Goal: Task Accomplishment & Management: Manage account settings

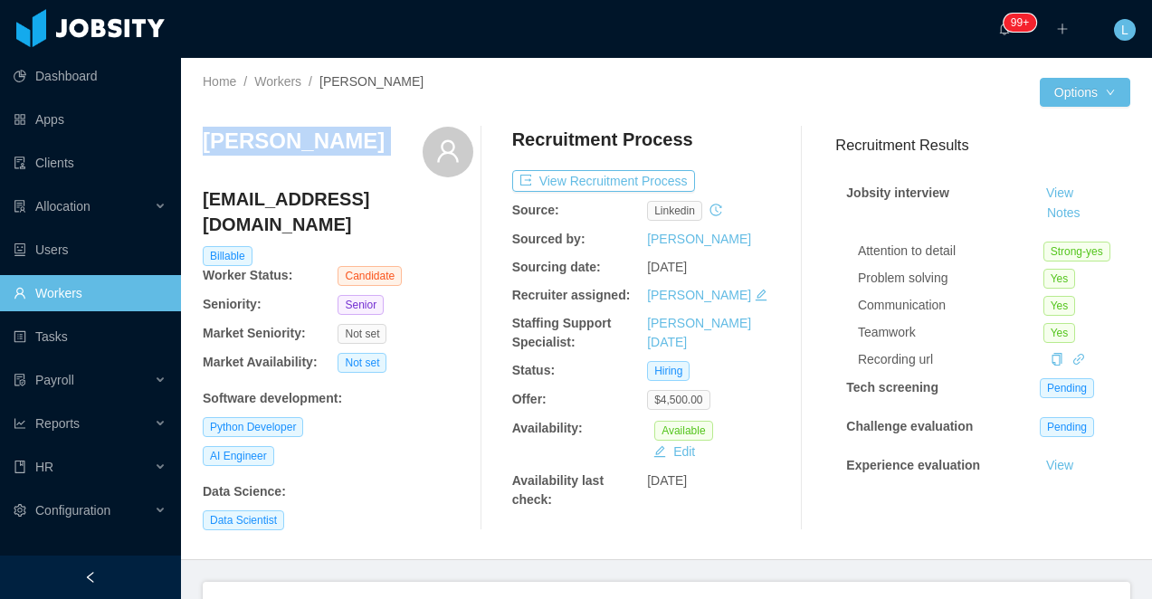
scroll to position [927, 0]
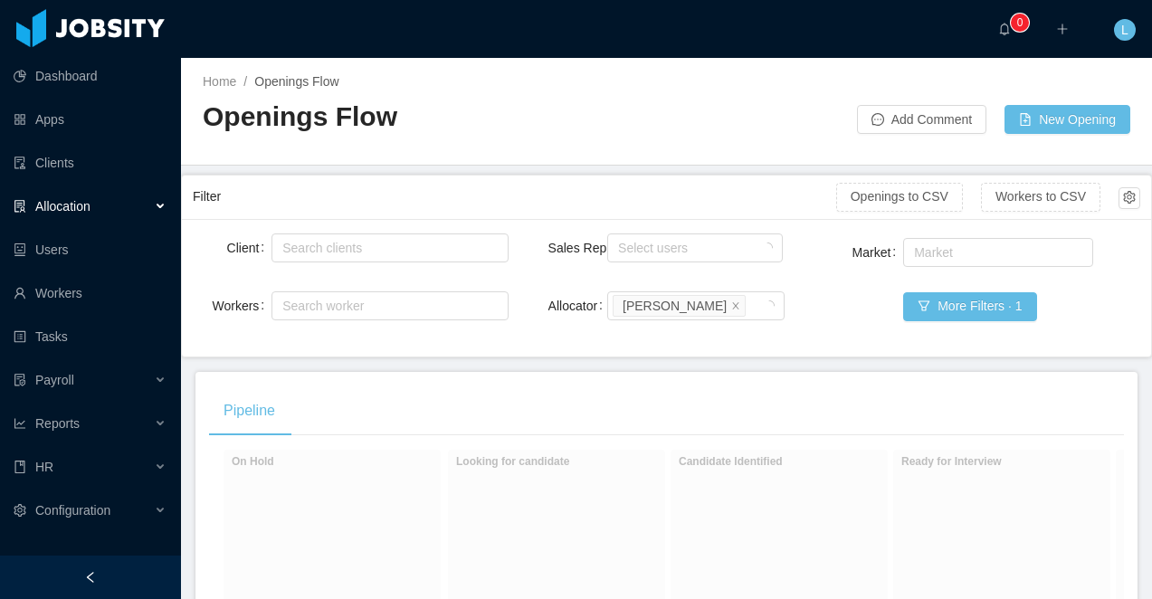
click at [126, 573] on div at bounding box center [90, 577] width 181 height 43
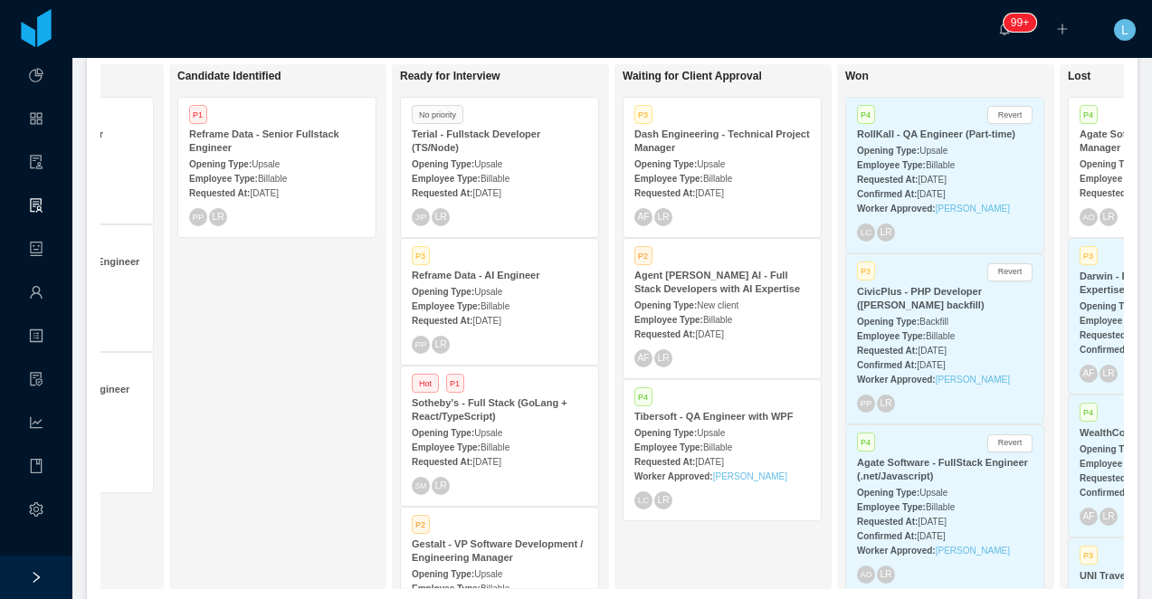
scroll to position [0, 397]
click at [517, 150] on div "Terial - Fullstack Developer (TS/Node)" at bounding box center [496, 141] width 176 height 27
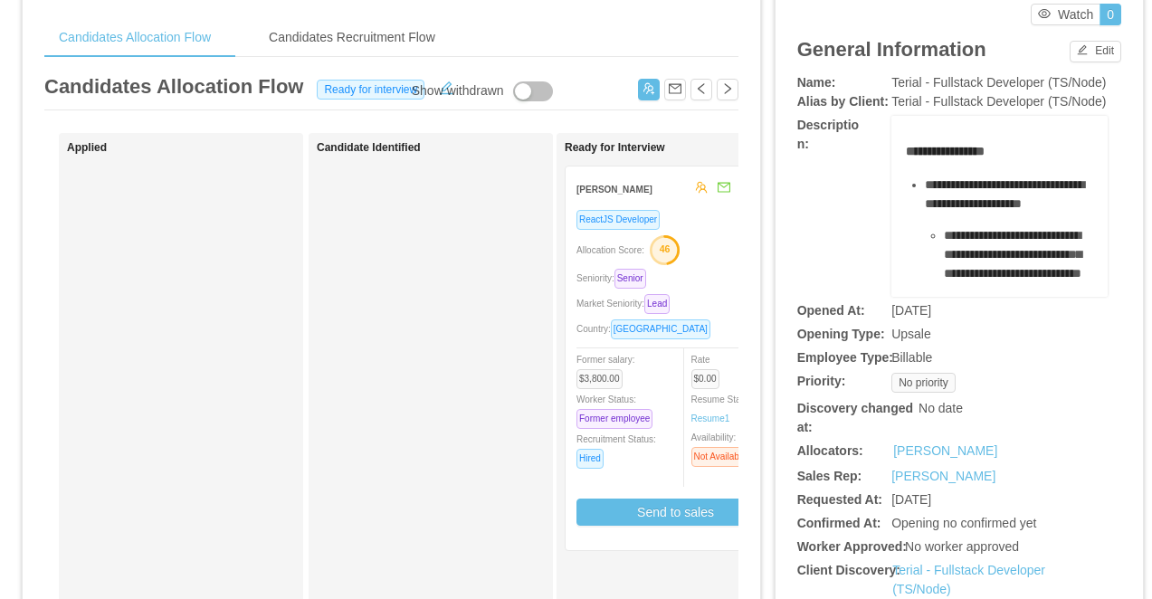
scroll to position [75, 0]
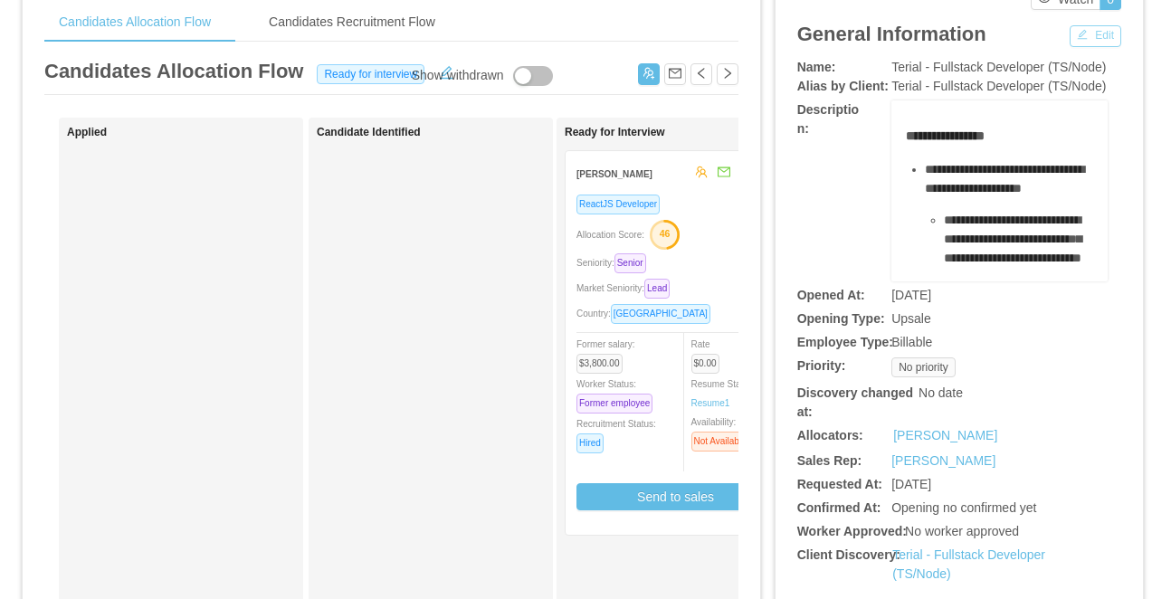
click at [1094, 28] on button "Edit" at bounding box center [1096, 36] width 52 height 22
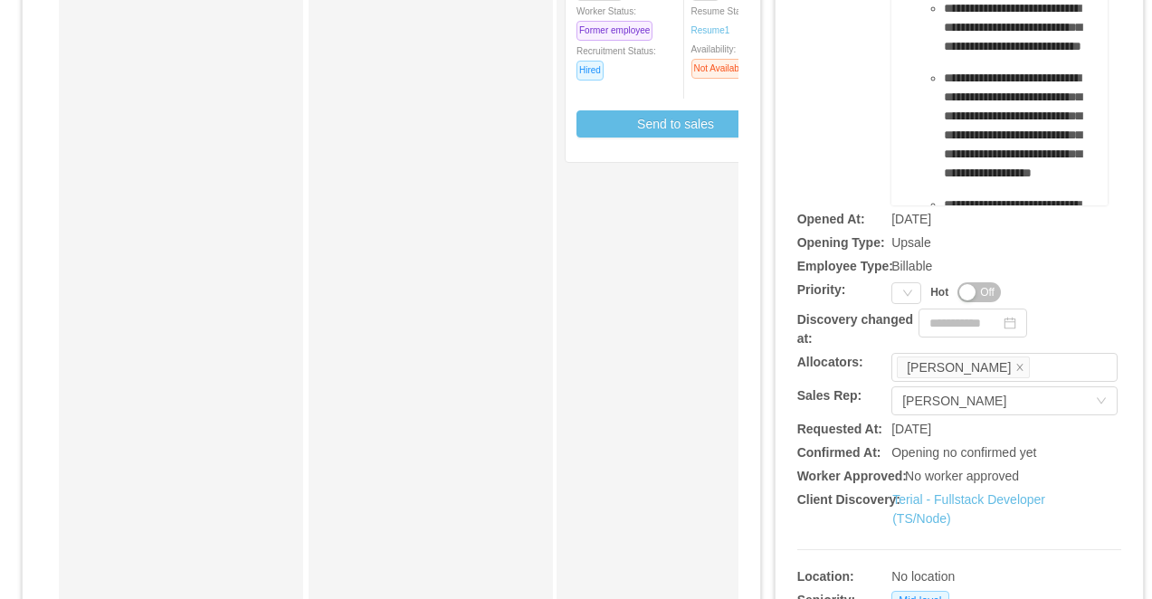
scroll to position [517, 0]
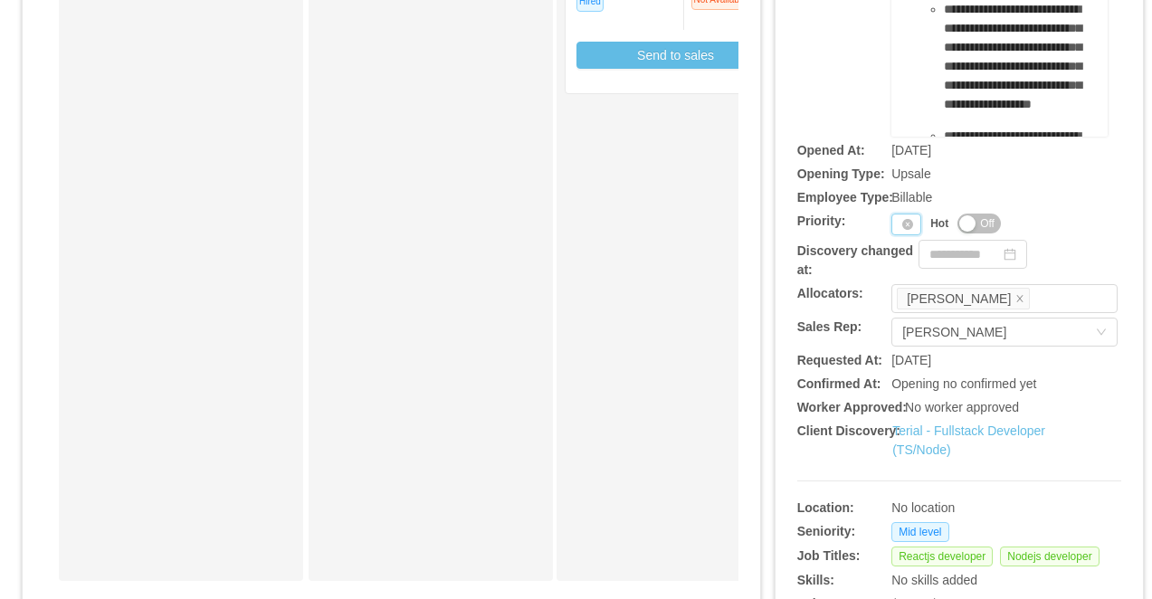
click at [895, 235] on div "Priority" at bounding box center [907, 225] width 30 height 22
click at [903, 371] on li "P4" at bounding box center [910, 359] width 37 height 29
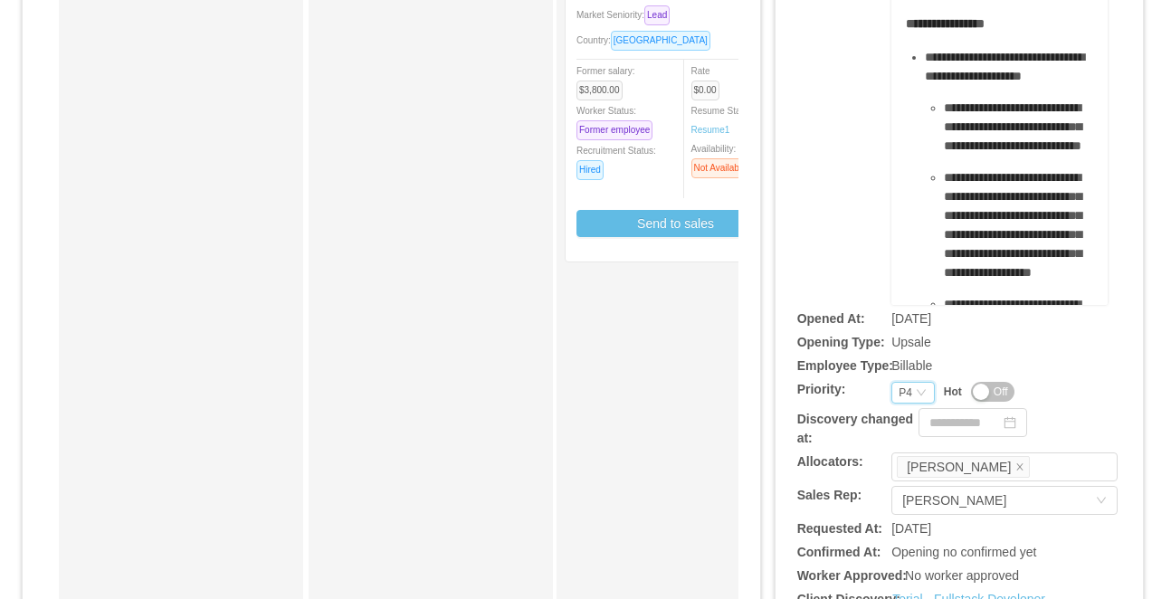
scroll to position [0, 0]
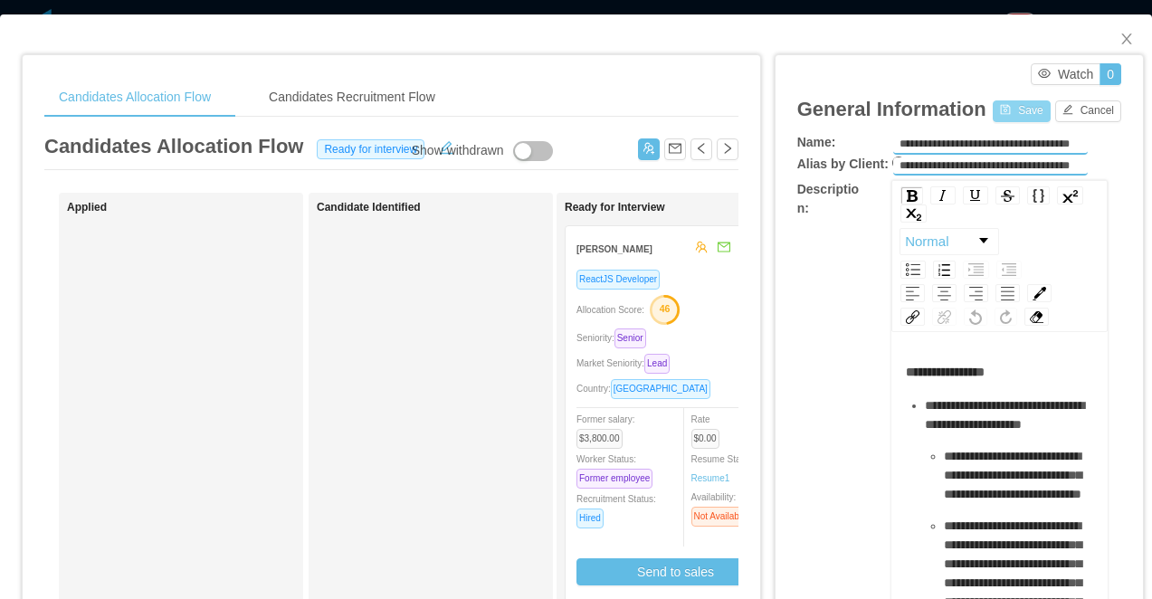
click at [1018, 110] on button "Save" at bounding box center [1021, 111] width 57 height 22
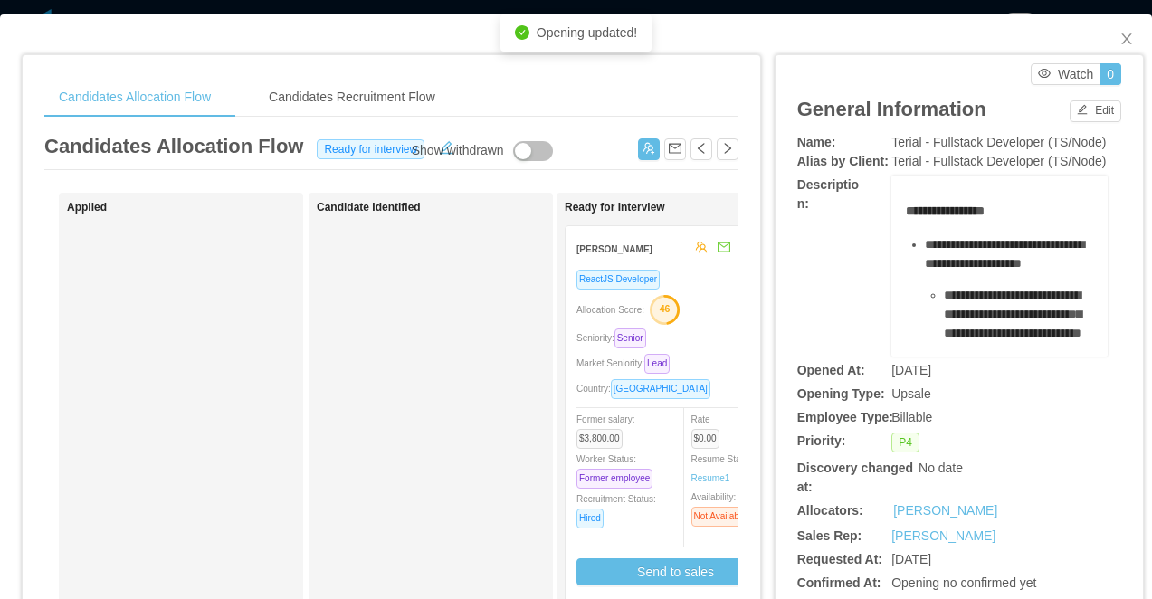
click at [869, 7] on div "**********" at bounding box center [576, 299] width 1152 height 599
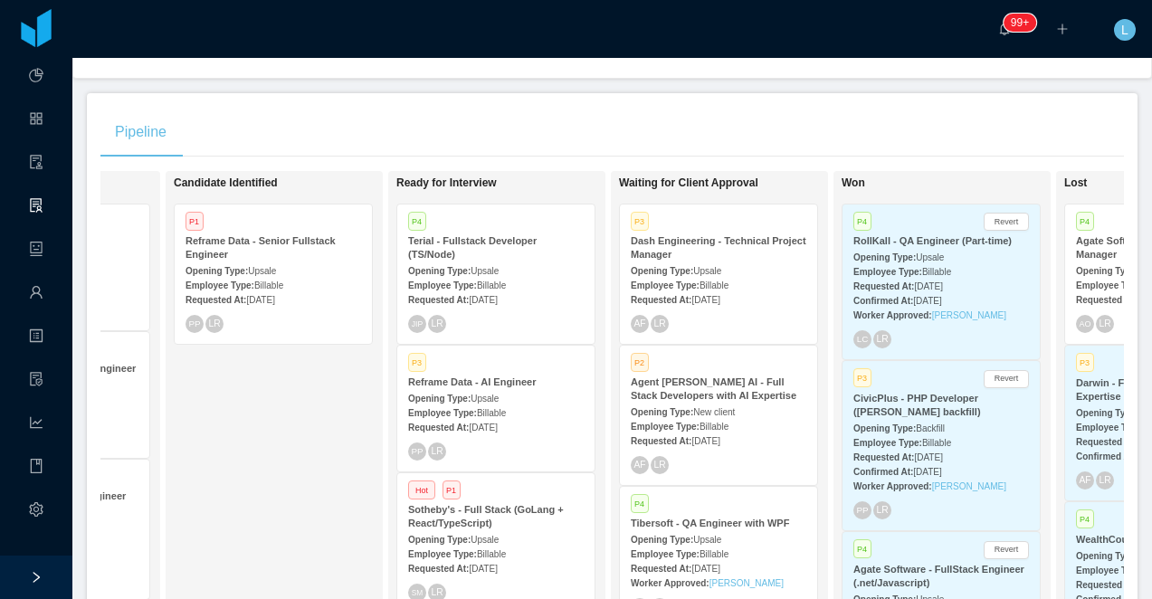
scroll to position [274, 0]
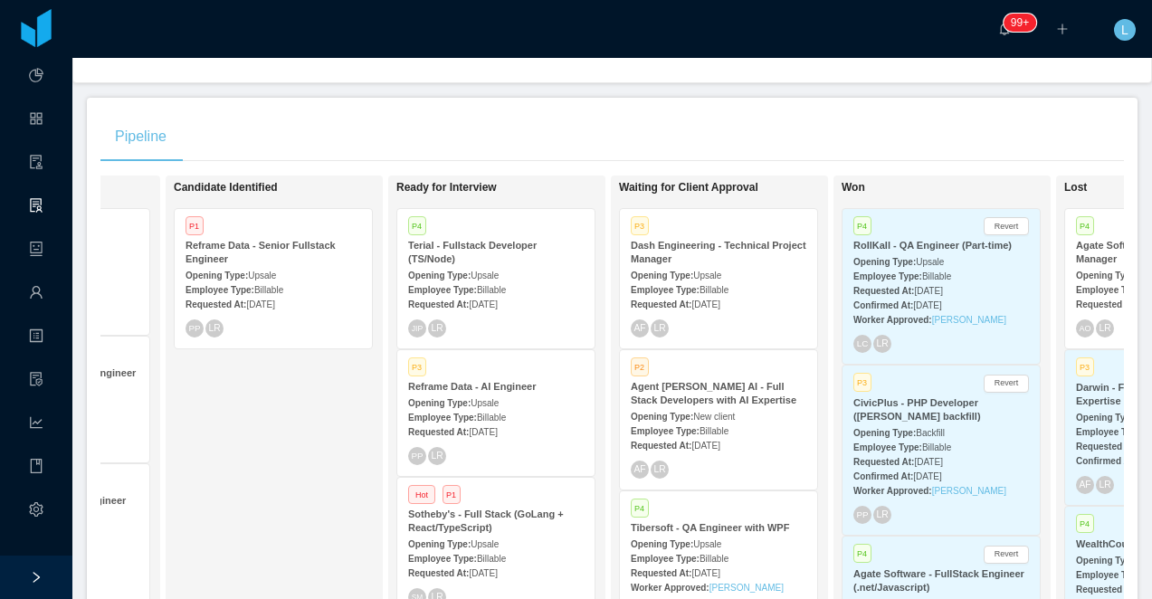
click at [528, 539] on div "Opening Type: Upsale" at bounding box center [496, 543] width 176 height 19
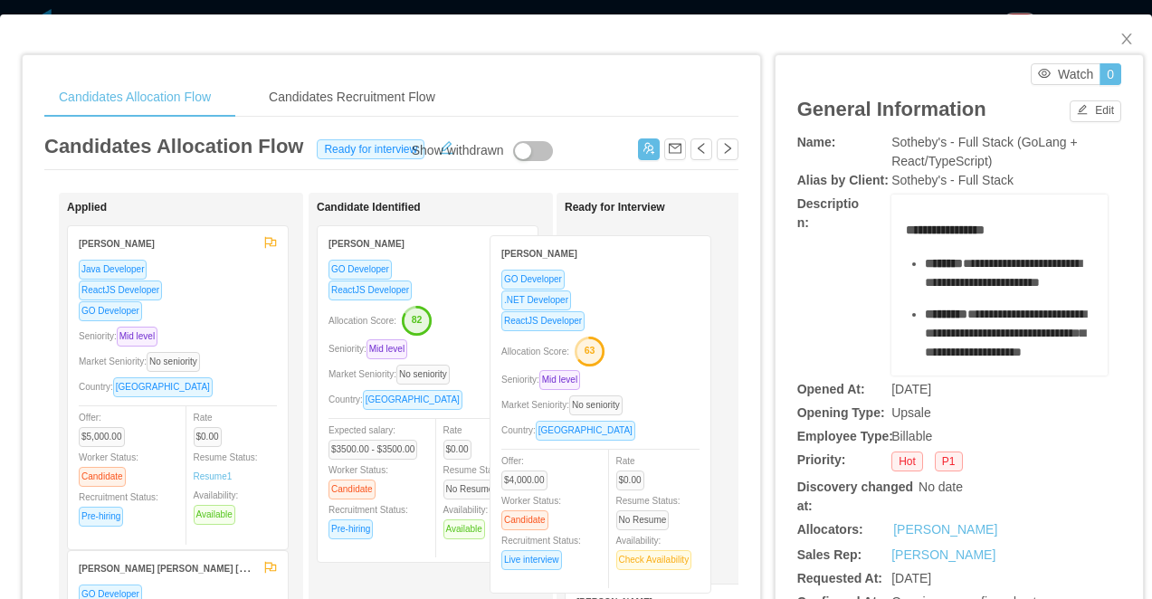
drag, startPoint x: 483, startPoint y: 298, endPoint x: 655, endPoint y: 308, distance: 173.2
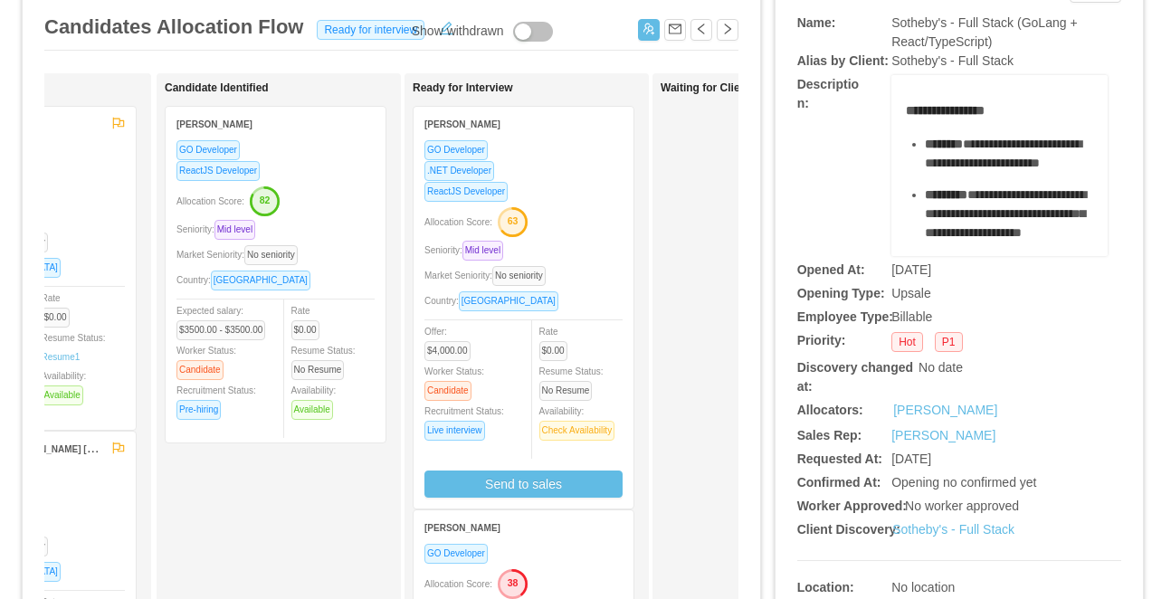
scroll to position [114, 0]
